Goal: Transaction & Acquisition: Obtain resource

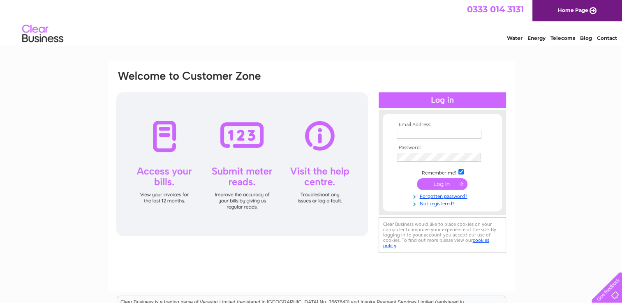
type input "[EMAIL_ADDRESS][DOMAIN_NAME]"
click at [443, 182] on input "submit" at bounding box center [442, 184] width 51 height 12
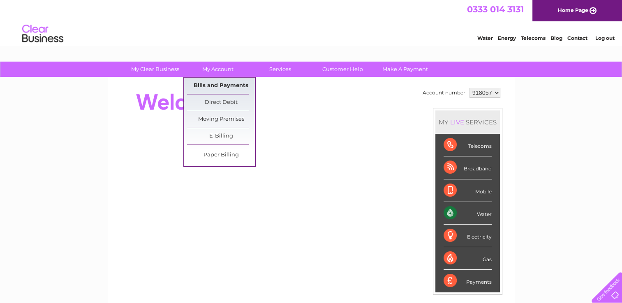
click at [221, 85] on link "Bills and Payments" at bounding box center [221, 86] width 68 height 16
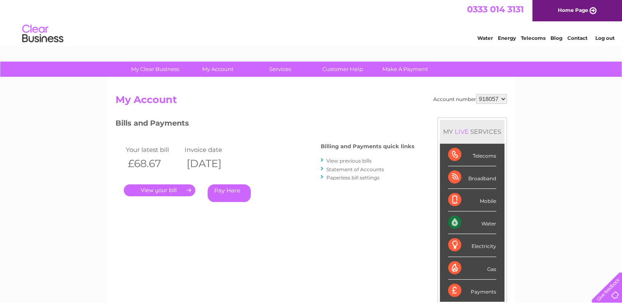
click at [162, 189] on link "." at bounding box center [160, 191] width 72 height 12
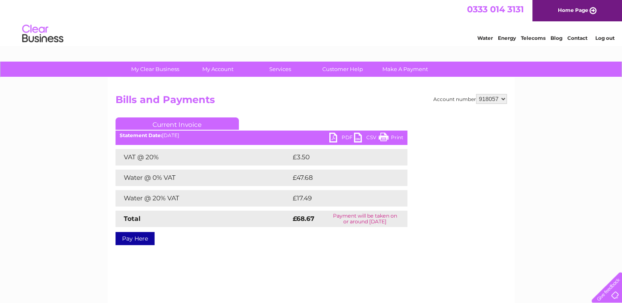
click at [334, 137] on link "PDF" at bounding box center [341, 139] width 25 height 12
click at [605, 35] on link "Log out" at bounding box center [604, 38] width 19 height 6
